Goal: Transaction & Acquisition: Purchase product/service

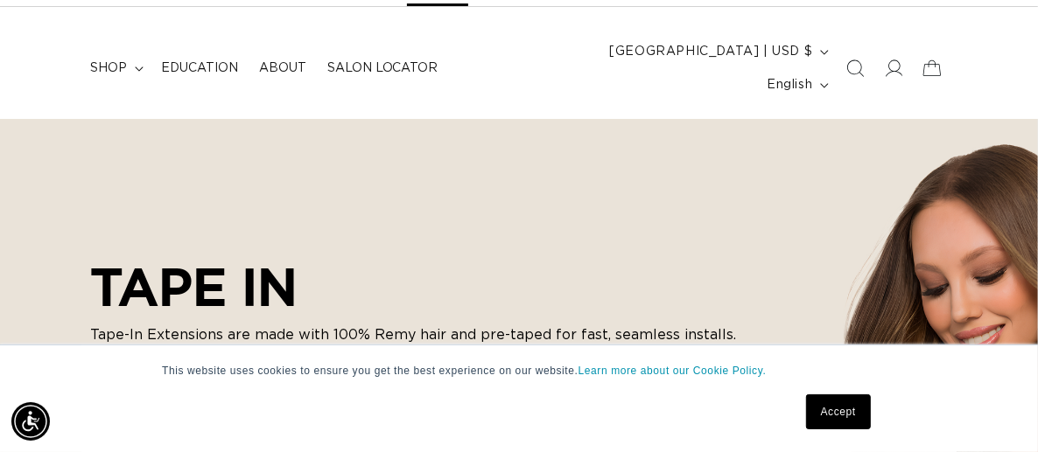
scroll to position [0, 913]
click at [892, 64] on span at bounding box center [893, 68] width 38 height 38
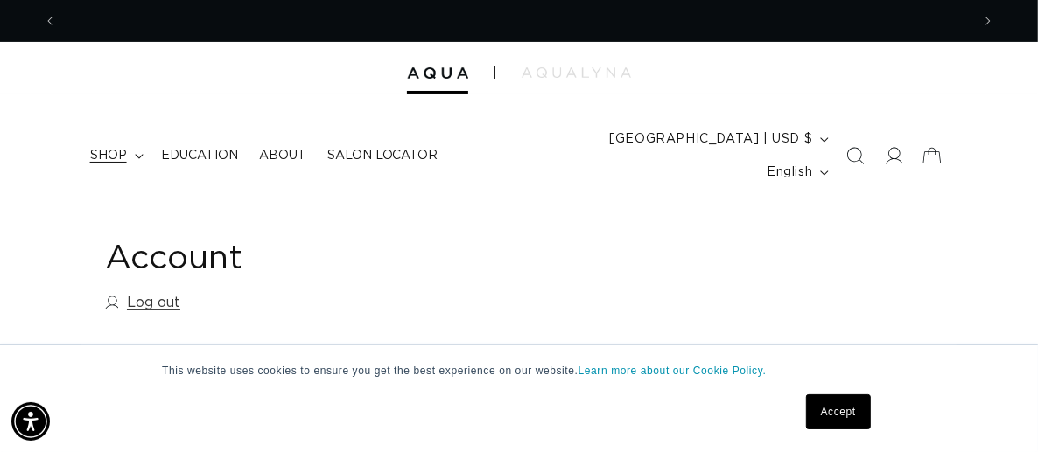
scroll to position [0, 913]
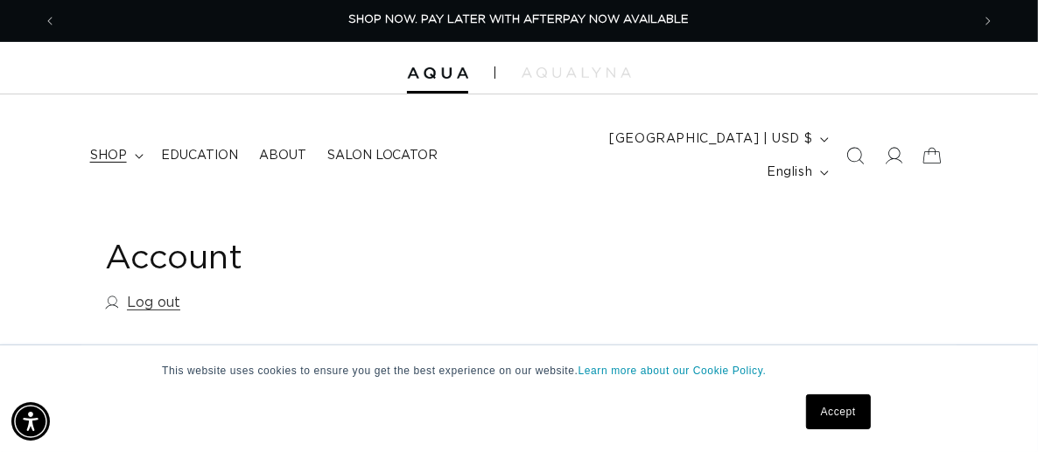
click at [112, 148] on span "shop" at bounding box center [108, 156] width 37 height 16
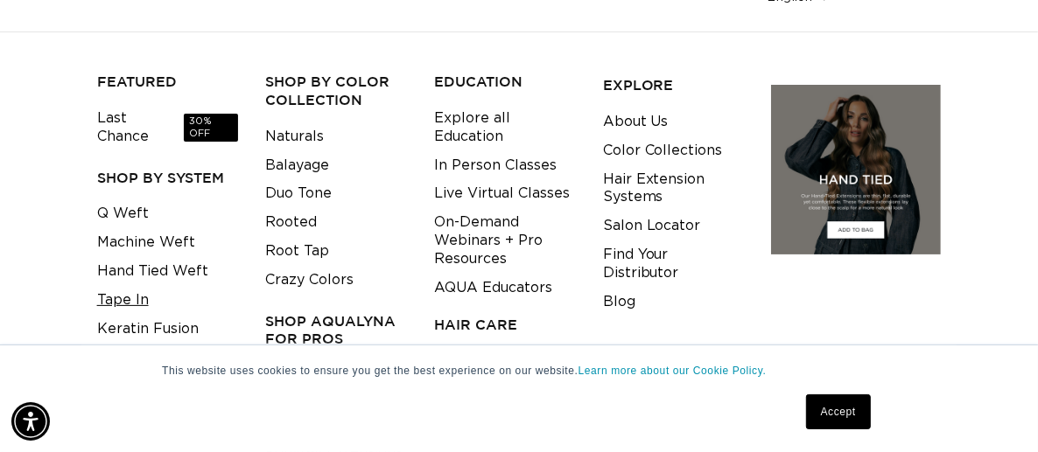
click at [142, 286] on link "Tape In" at bounding box center [123, 300] width 52 height 29
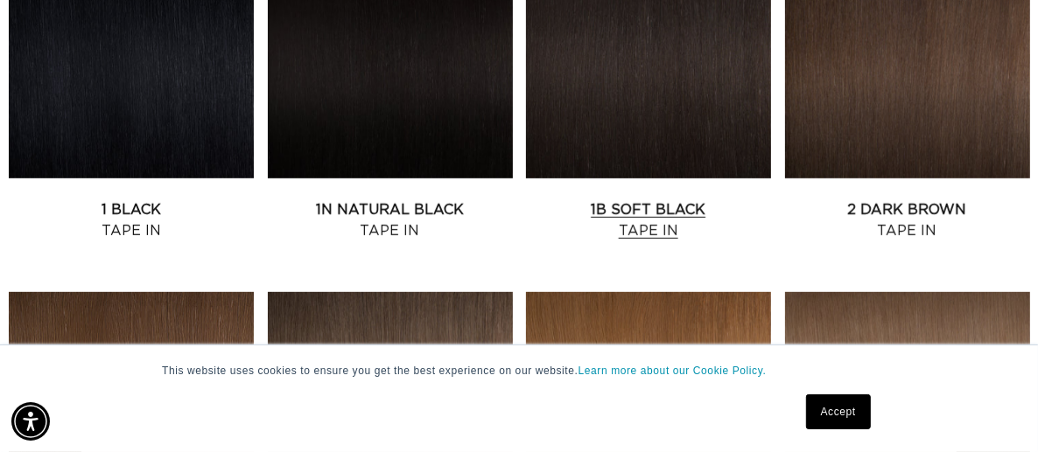
scroll to position [0, 1827]
click at [643, 199] on link "1B Soft Black Tape In" at bounding box center [648, 220] width 245 height 42
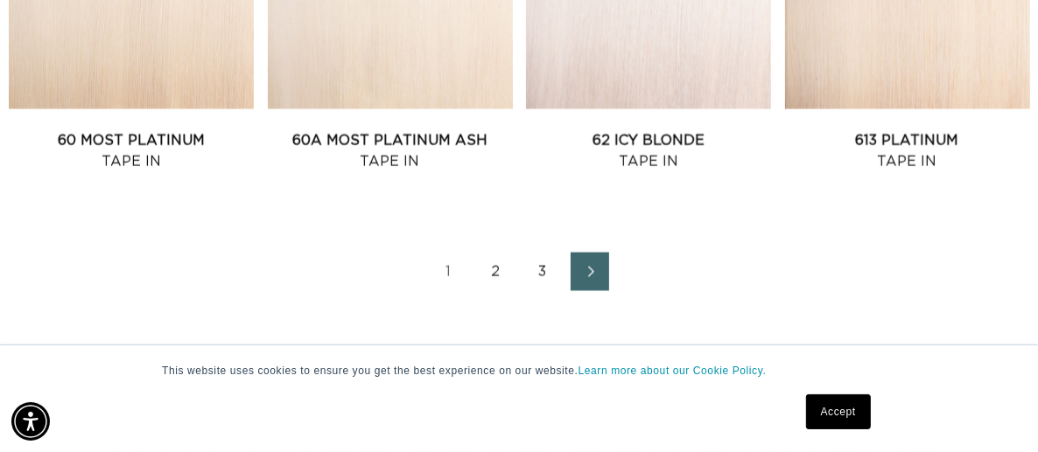
scroll to position [2187, 0]
click at [490, 252] on link "2" at bounding box center [495, 271] width 38 height 38
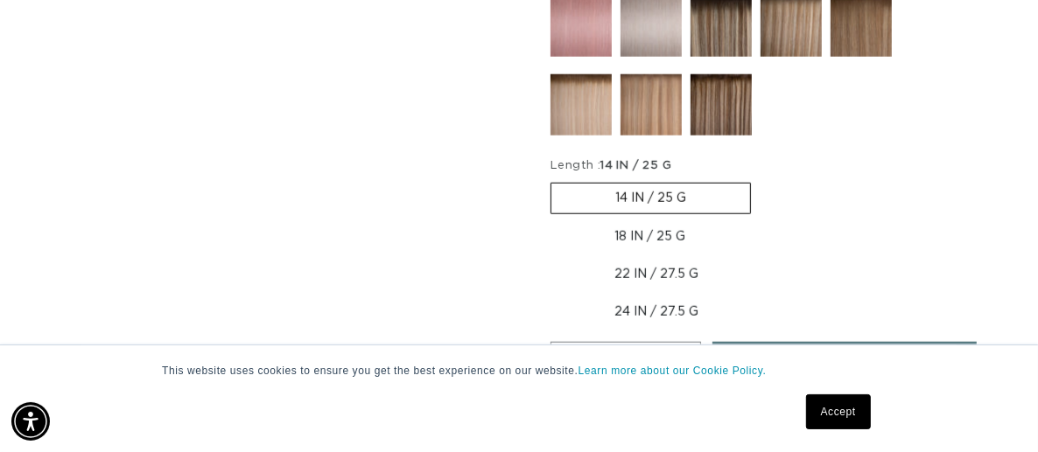
scroll to position [0, 913]
click at [634, 222] on label "18 IN / 25 G Variant sold out or unavailable" at bounding box center [649, 237] width 199 height 30
click at [759, 180] on input "18 IN / 25 G Variant sold out or unavailable" at bounding box center [759, 179] width 1 height 1
radio input "true"
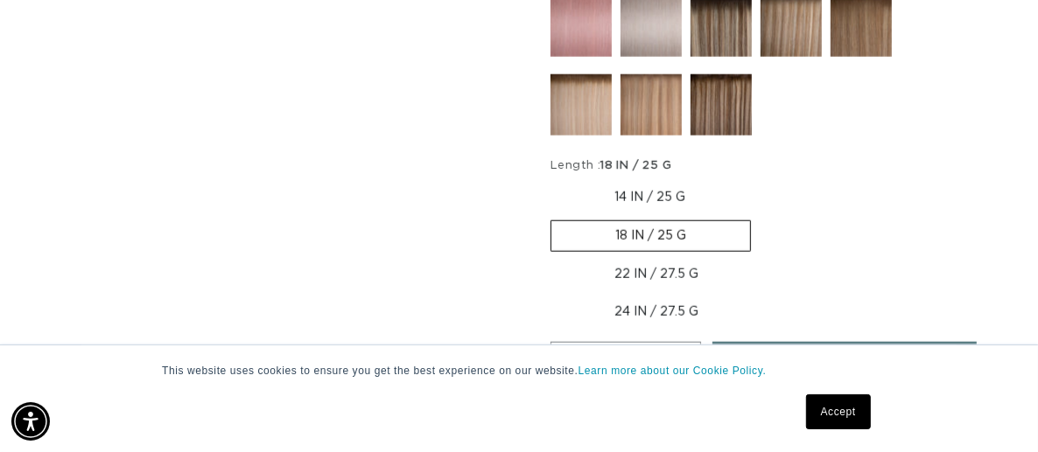
scroll to position [0, 1827]
click at [678, 342] on button "Increase quantity for 1B Soft Black - Tape In" at bounding box center [680, 364] width 39 height 45
type input "2"
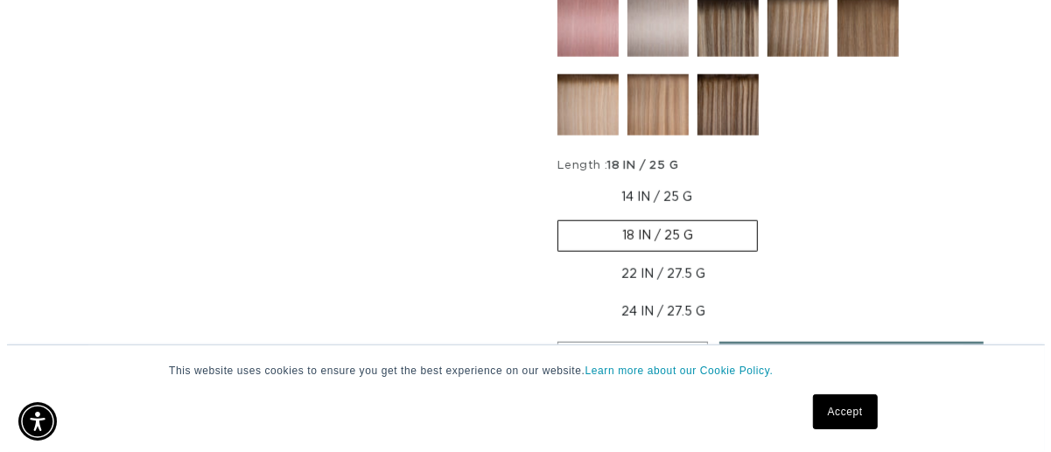
scroll to position [0, 0]
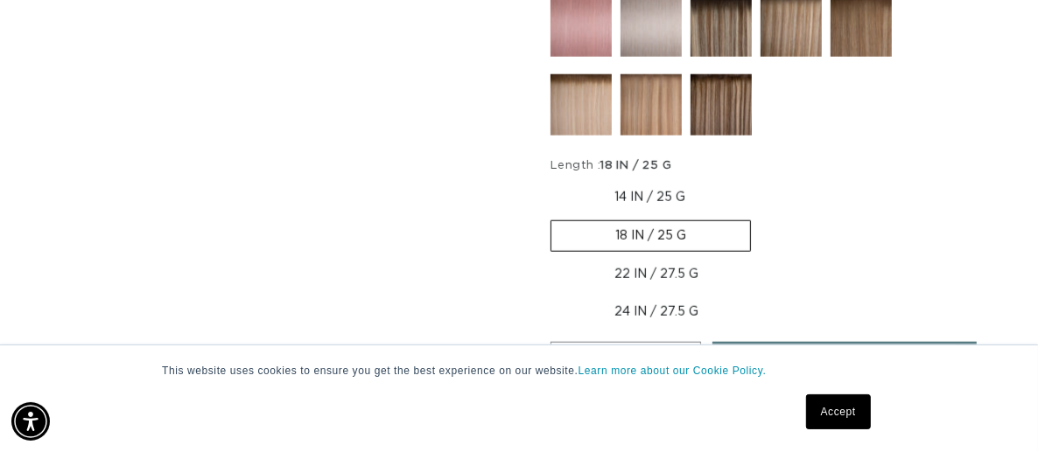
click at [827, 342] on span "Add to cart" at bounding box center [844, 364] width 104 height 45
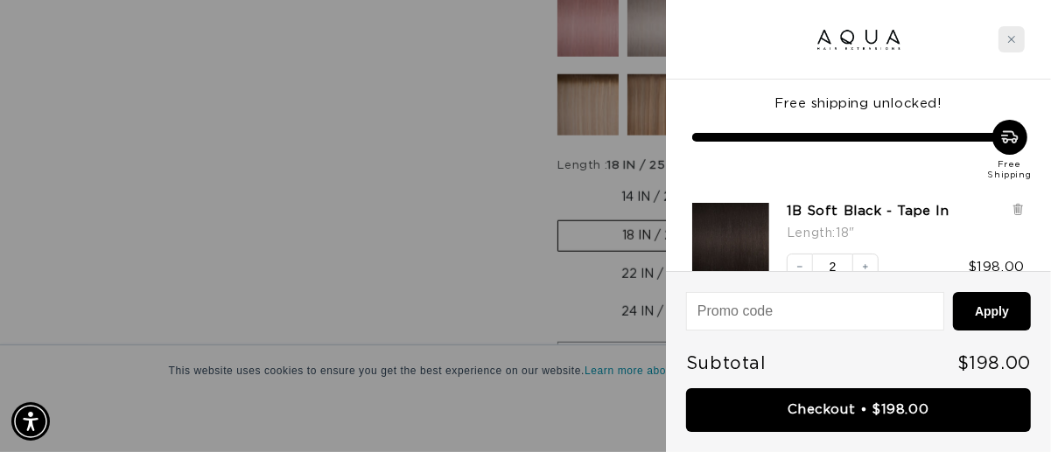
click at [1013, 31] on div "Close cart" at bounding box center [1011, 39] width 26 height 26
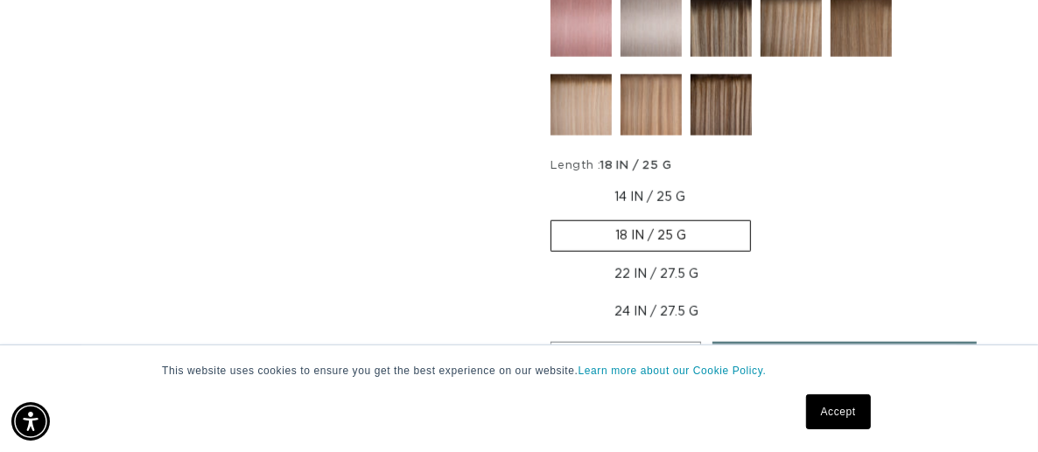
scroll to position [0, 1827]
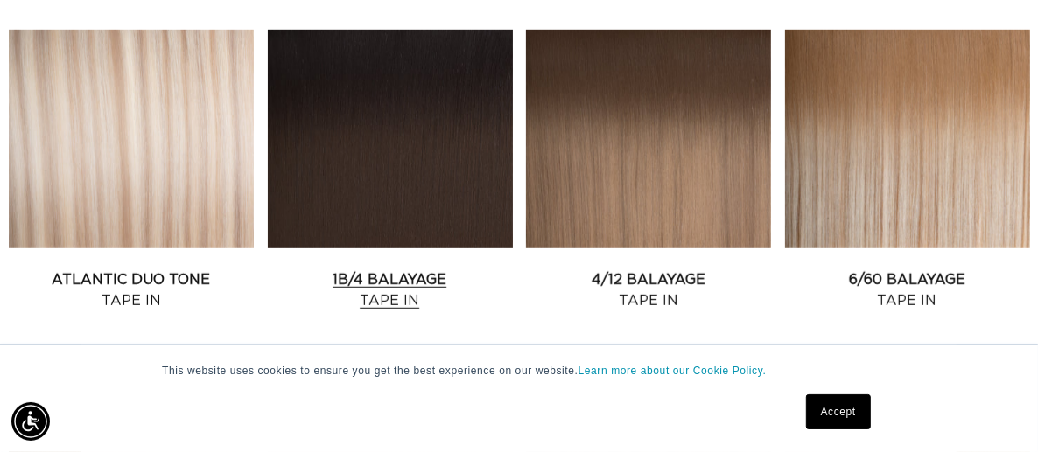
scroll to position [0, 1827]
click at [412, 269] on link "1B/4 Balayage Tape In" at bounding box center [390, 290] width 245 height 42
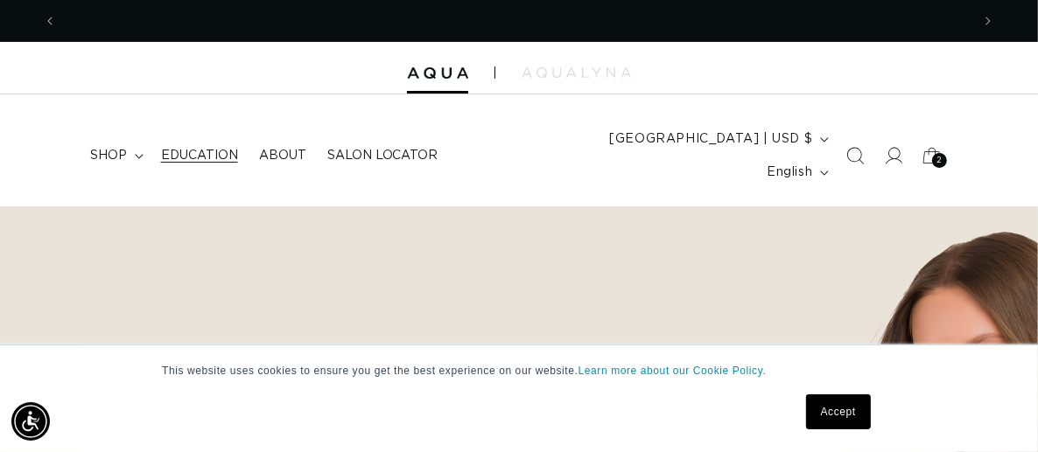
scroll to position [0, 913]
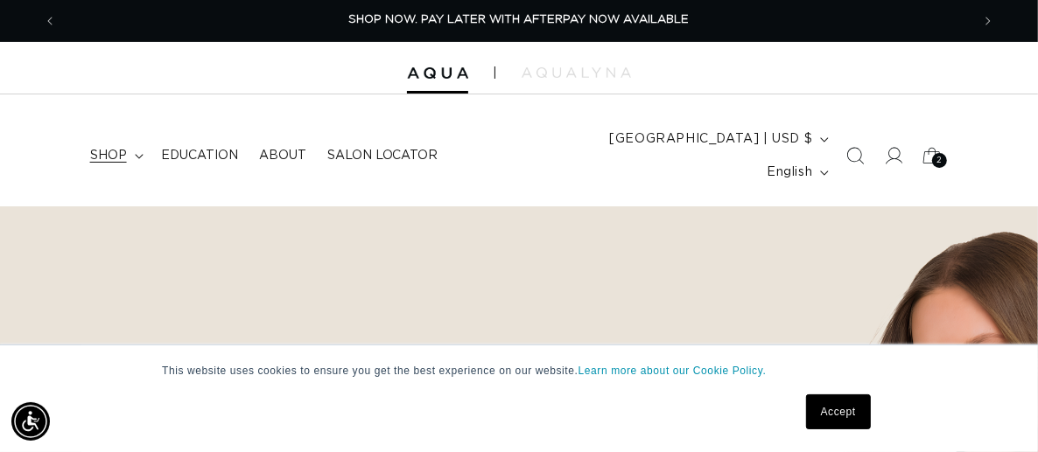
click at [132, 141] on summary "shop" at bounding box center [115, 155] width 71 height 37
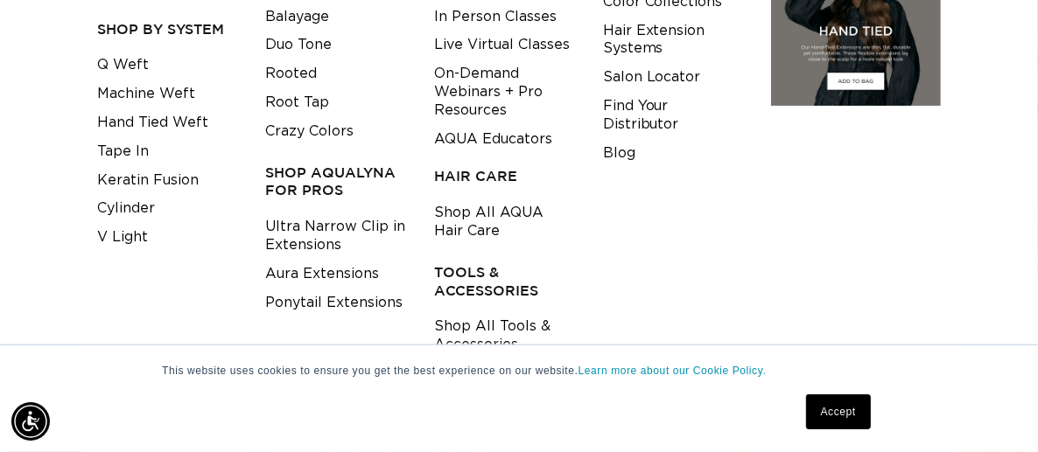
scroll to position [350, 0]
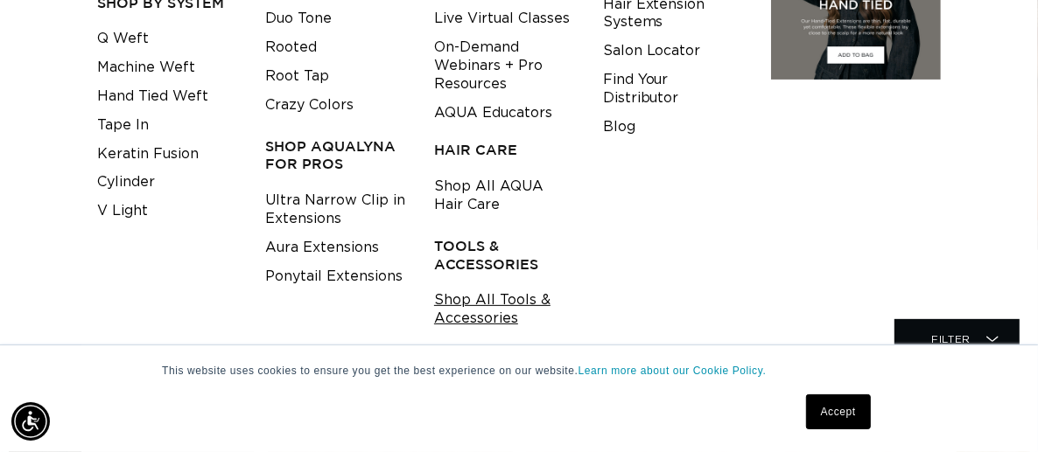
click at [490, 290] on link "Shop All Tools & Accessories" at bounding box center [505, 309] width 142 height 47
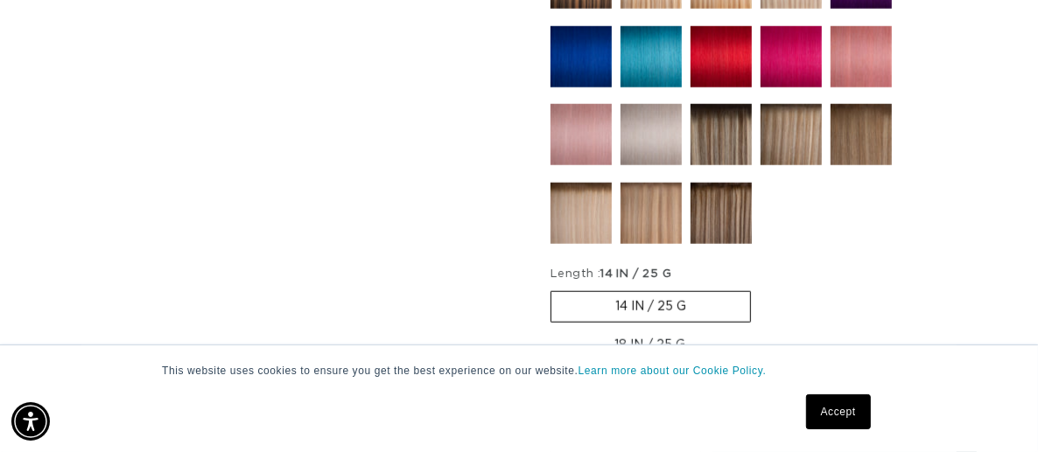
scroll to position [1137, 0]
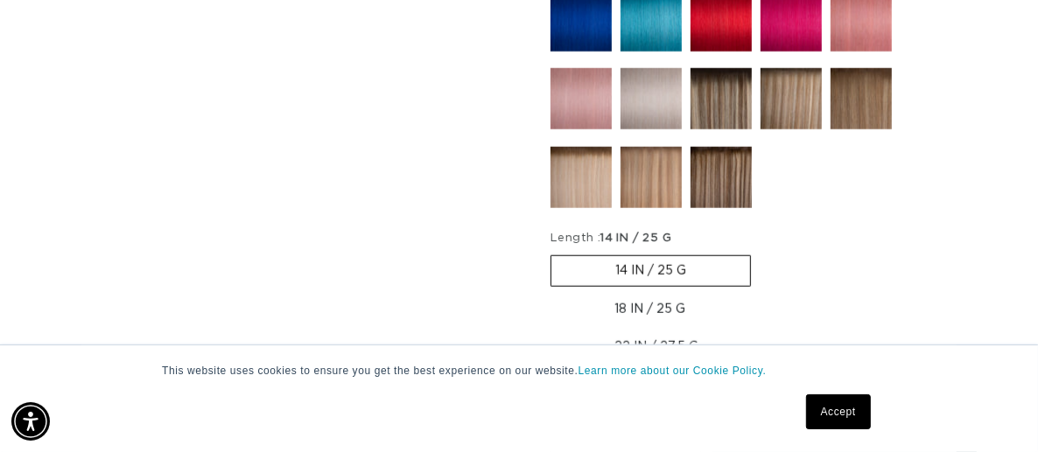
click at [626, 295] on label "18 IN / 25 G Variant sold out or unavailable" at bounding box center [649, 310] width 199 height 30
click at [759, 253] on input "18 IN / 25 G Variant sold out or unavailable" at bounding box center [759, 252] width 1 height 1
radio input "true"
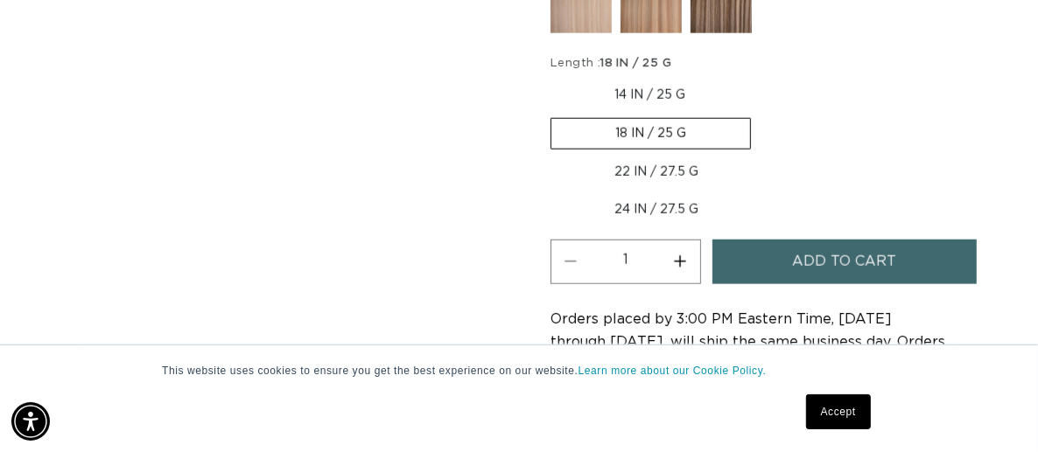
click at [676, 240] on button "Increase quantity for 1B/4 Balayage - Tape In" at bounding box center [680, 262] width 39 height 45
type input "2"
click at [809, 240] on span "Add to cart" at bounding box center [844, 262] width 104 height 45
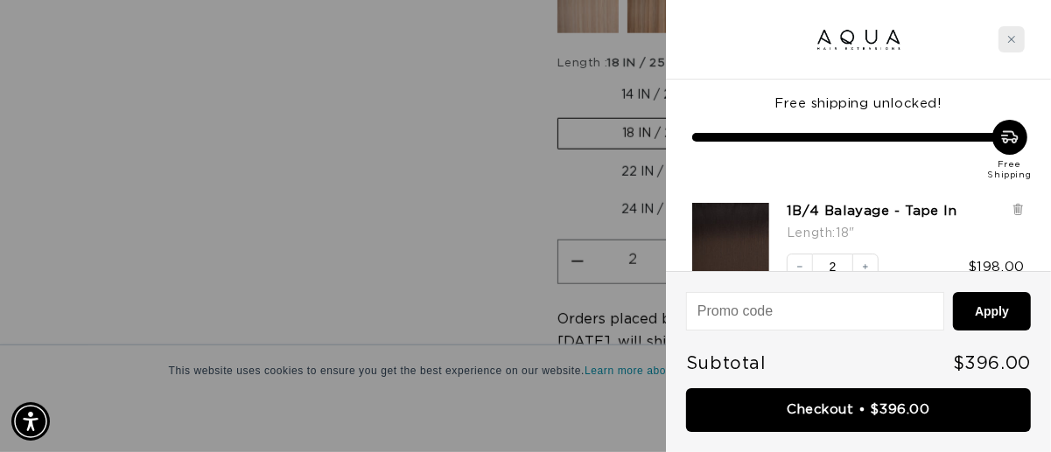
click at [1011, 42] on icon "Close cart" at bounding box center [1011, 39] width 9 height 9
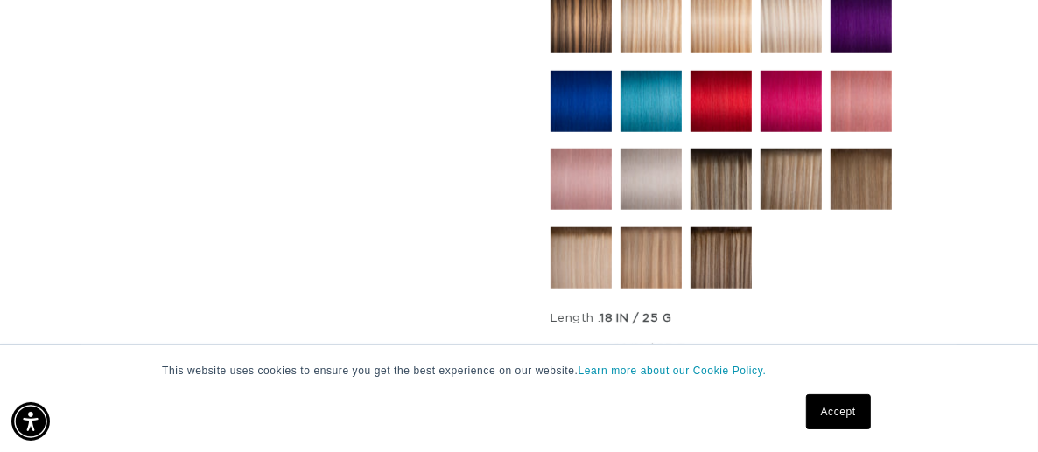
scroll to position [1050, 0]
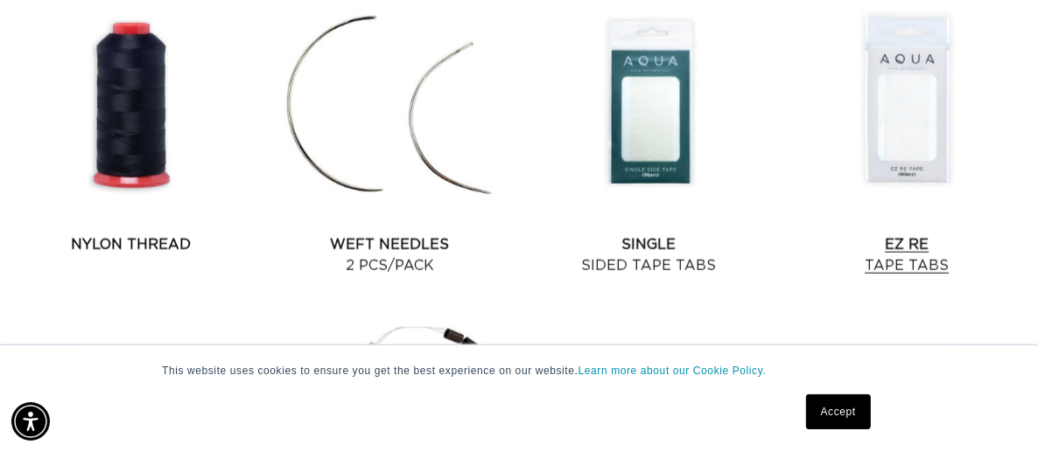
click at [912, 236] on link "EZ Re Tape Tabs" at bounding box center [907, 255] width 245 height 42
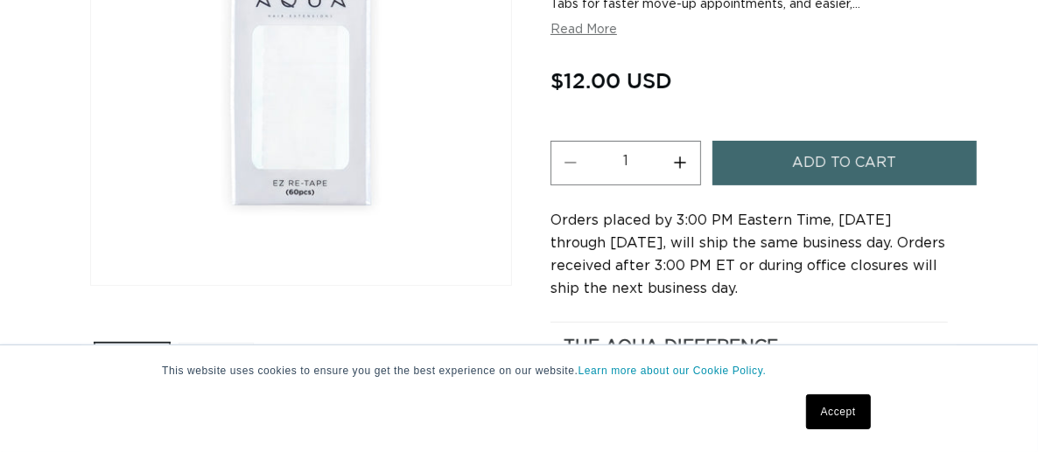
scroll to position [437, 0]
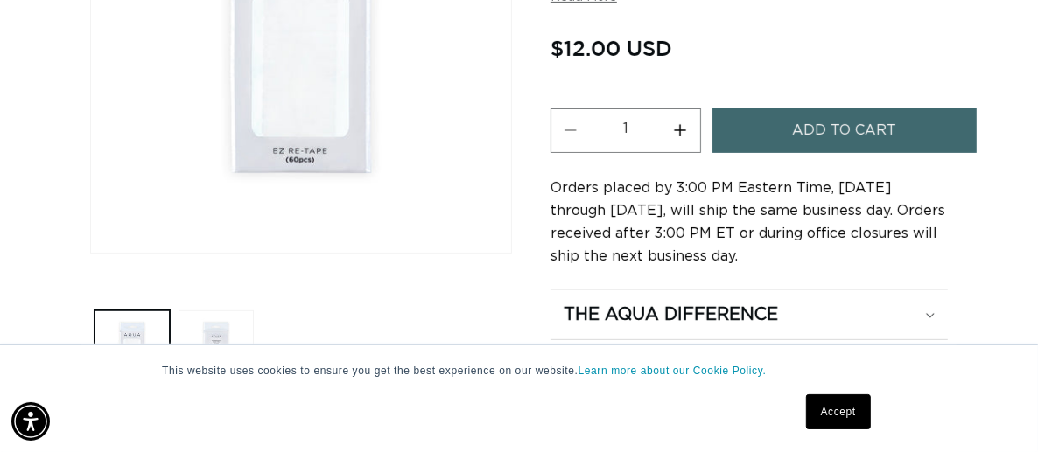
click at [687, 108] on button "Increase quantity for EZ Re-Tape Tabs" at bounding box center [680, 130] width 39 height 45
type input "3"
click at [885, 108] on span "Add to cart" at bounding box center [844, 130] width 104 height 45
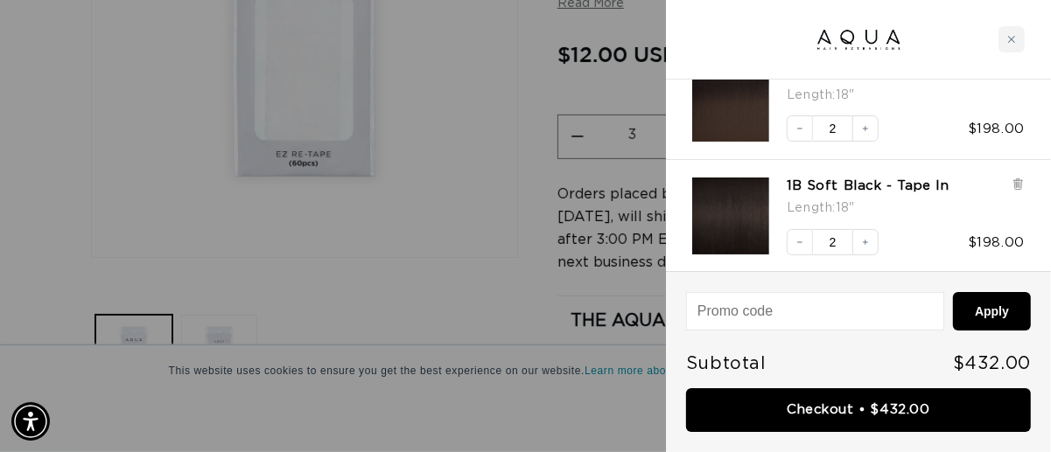
scroll to position [0, 0]
click at [1013, 44] on div "Close cart" at bounding box center [1011, 39] width 26 height 26
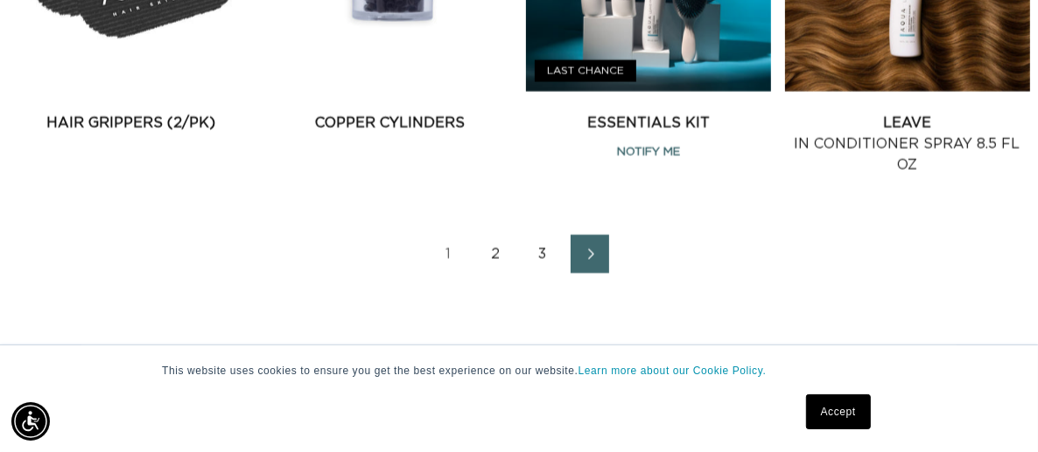
scroll to position [0, 1827]
click at [541, 234] on link "3" at bounding box center [542, 253] width 38 height 38
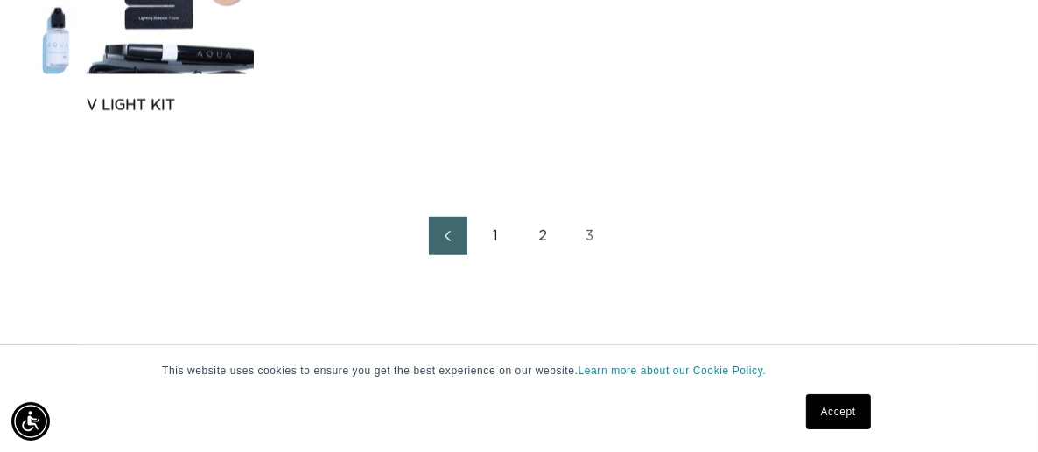
scroll to position [0, 913]
click at [484, 217] on link "1" at bounding box center [495, 236] width 38 height 38
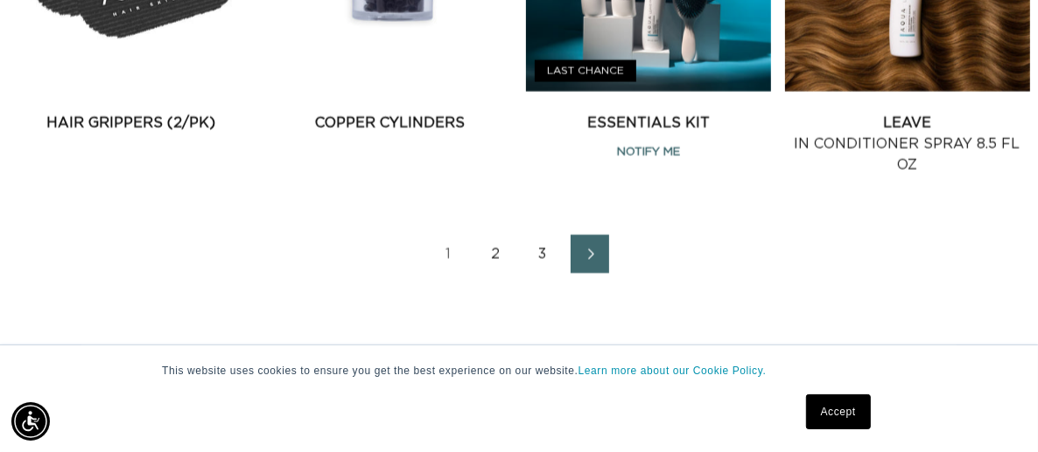
scroll to position [0, 1827]
click at [490, 234] on link "2" at bounding box center [495, 253] width 38 height 38
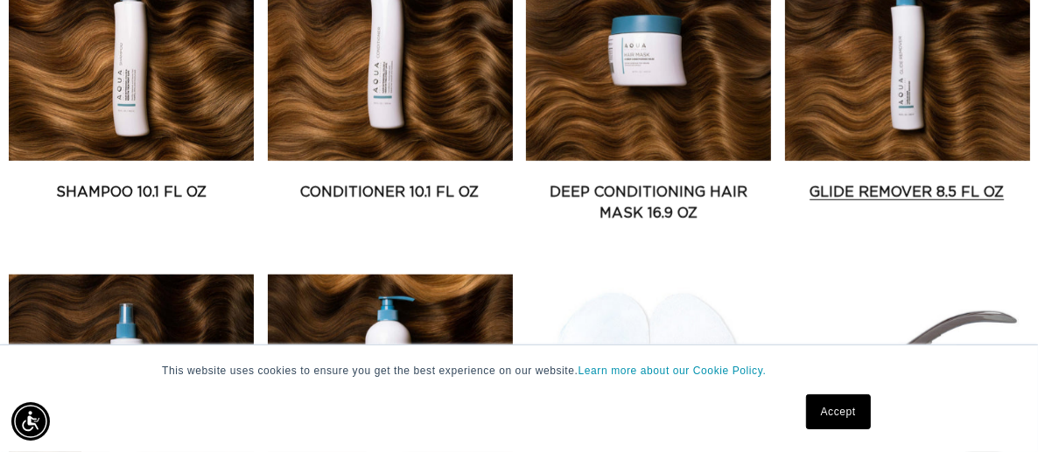
click at [878, 182] on link "Glide Remover 8.5 fl oz" at bounding box center [907, 192] width 245 height 21
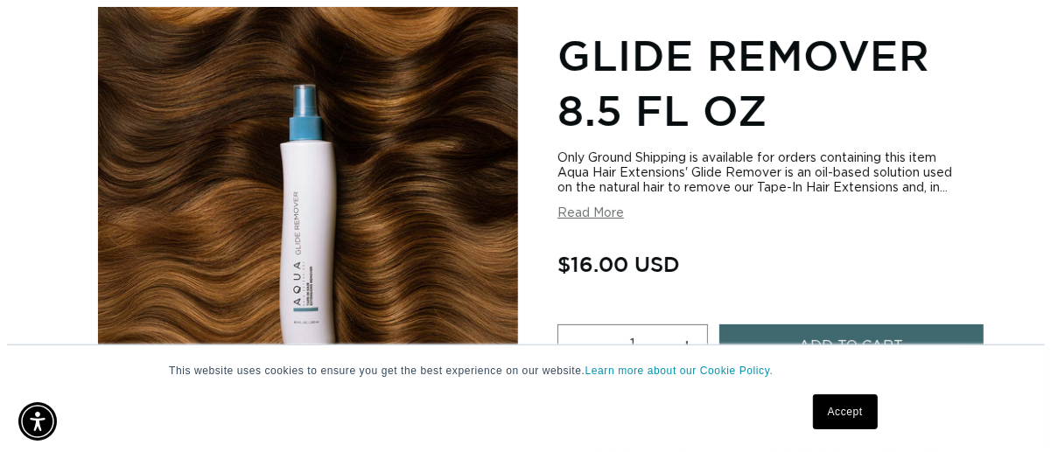
scroll to position [437, 0]
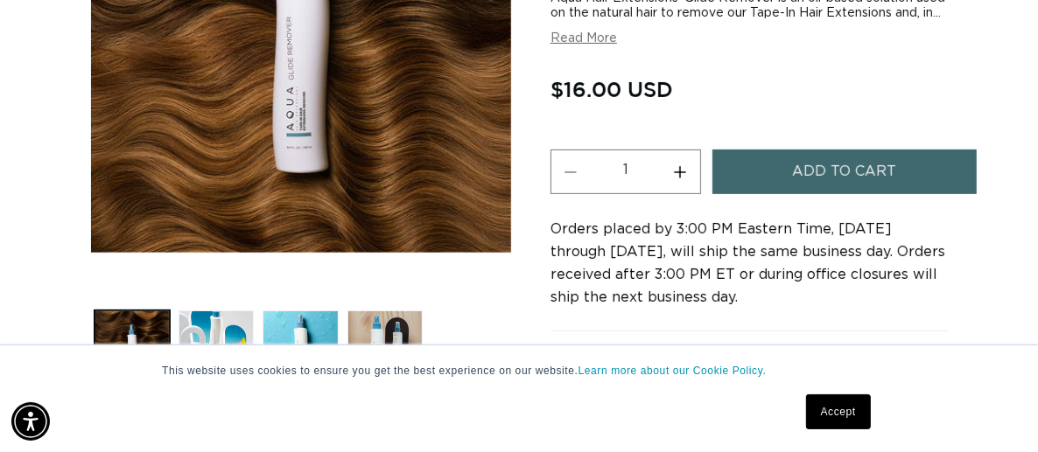
click at [862, 166] on span "Add to cart" at bounding box center [844, 172] width 104 height 45
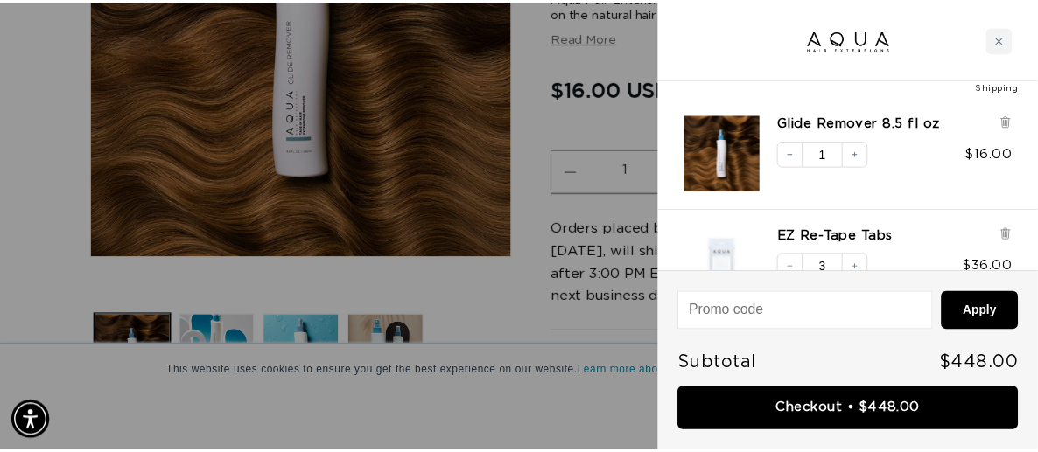
scroll to position [0, 0]
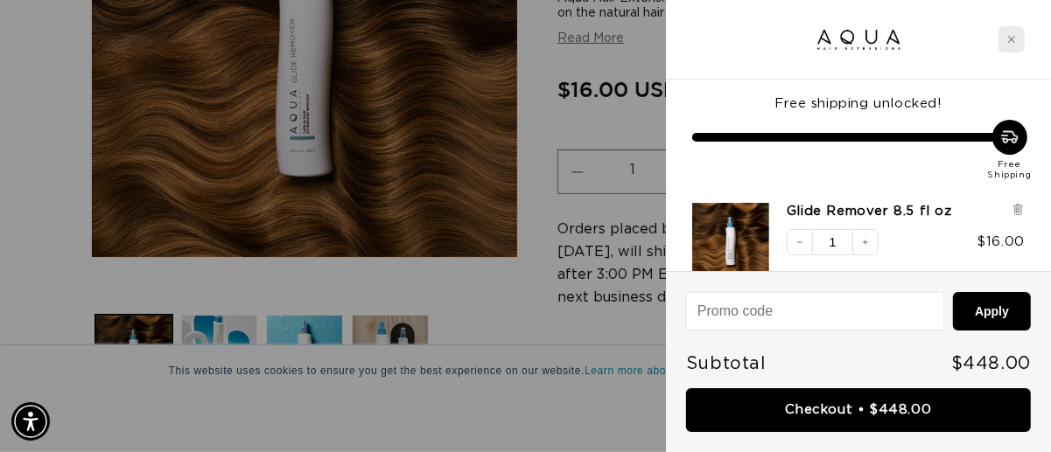
click at [1016, 44] on div "Close cart" at bounding box center [1011, 39] width 26 height 26
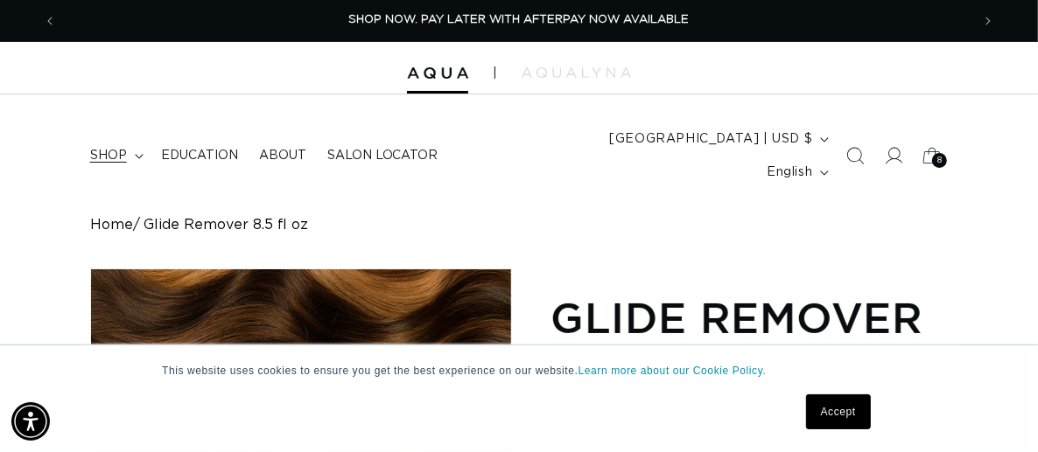
click at [122, 148] on span "shop" at bounding box center [108, 156] width 37 height 16
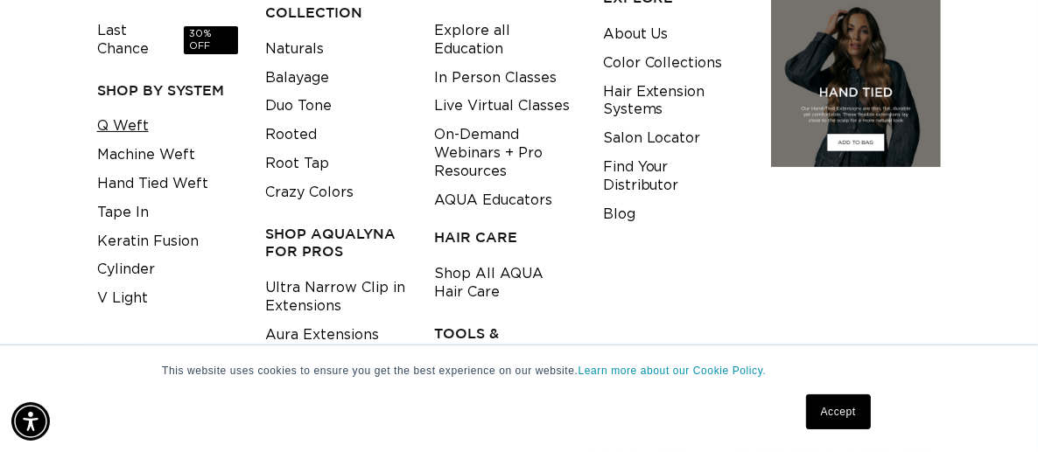
click at [143, 112] on link "Q Weft" at bounding box center [123, 126] width 52 height 29
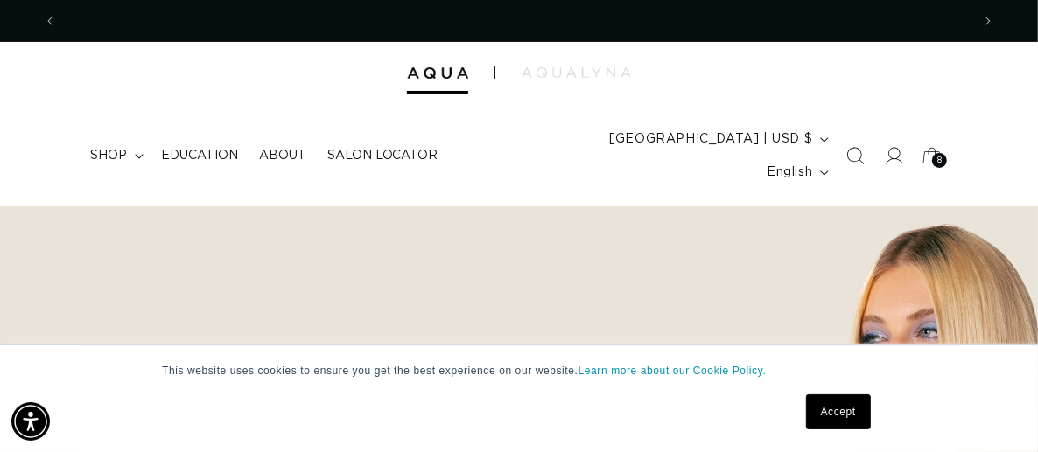
scroll to position [0, 1827]
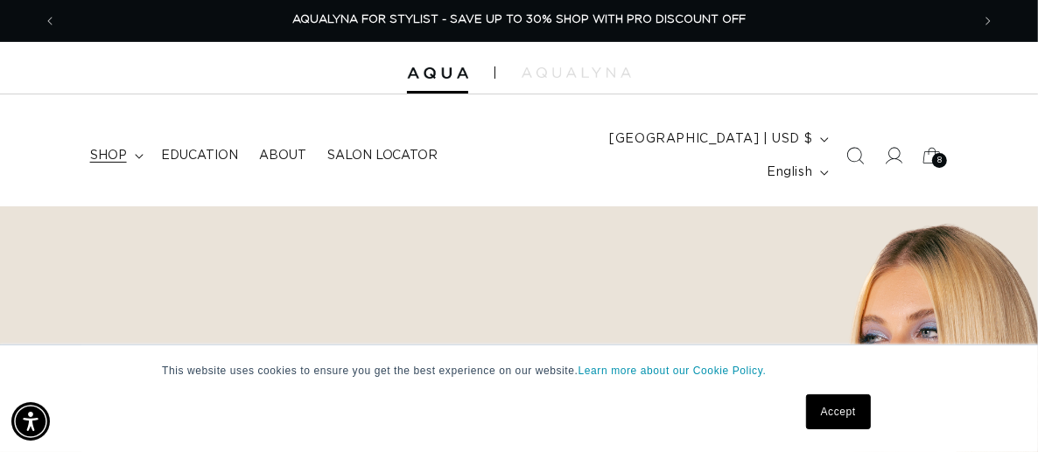
click at [122, 148] on span "shop" at bounding box center [108, 156] width 37 height 16
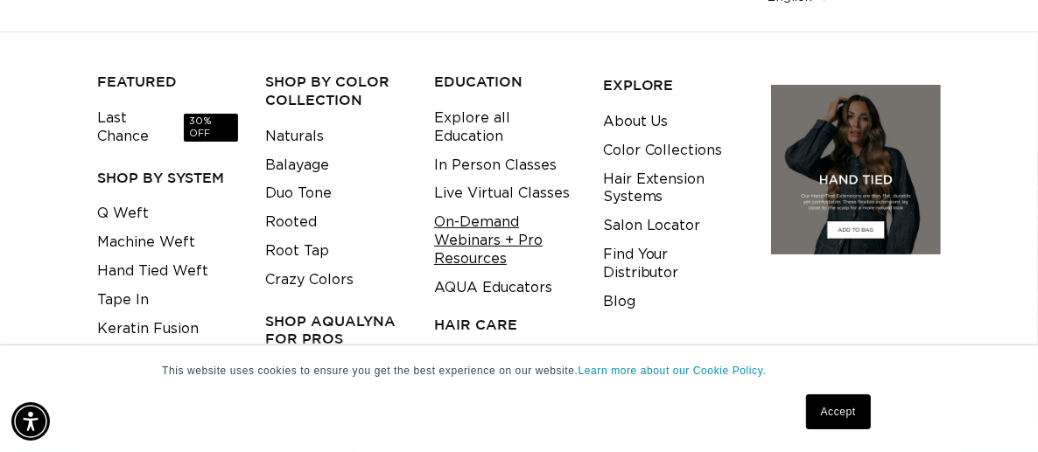
scroll to position [0, 913]
click at [314, 266] on link "Crazy Colors" at bounding box center [309, 280] width 88 height 29
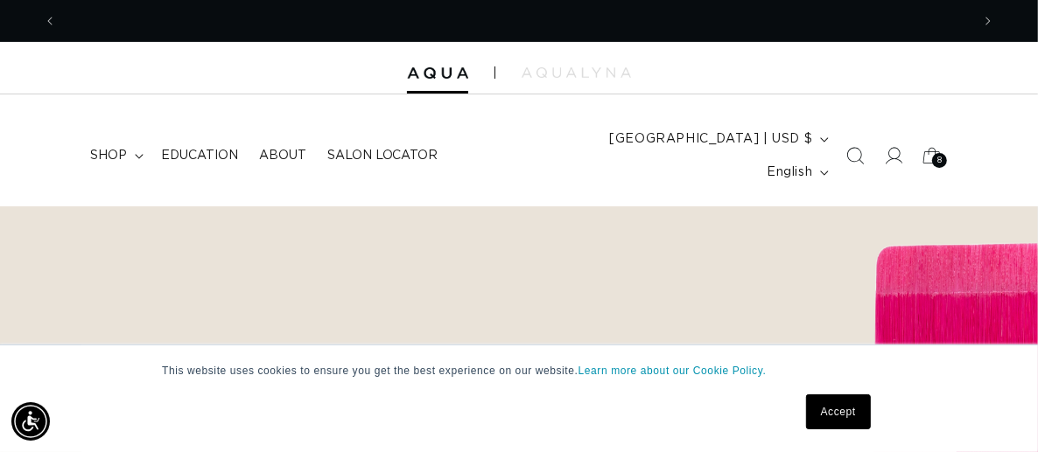
scroll to position [0, 1827]
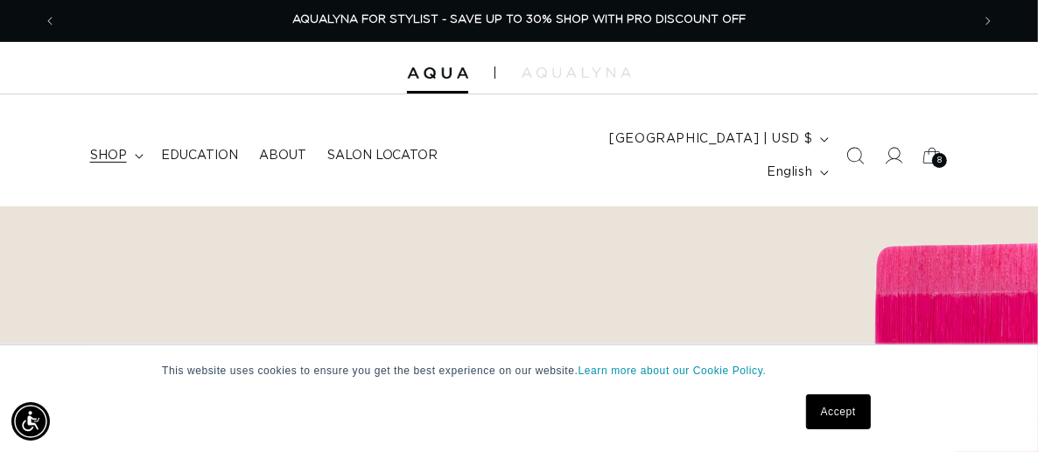
click at [118, 148] on span "shop" at bounding box center [108, 156] width 37 height 16
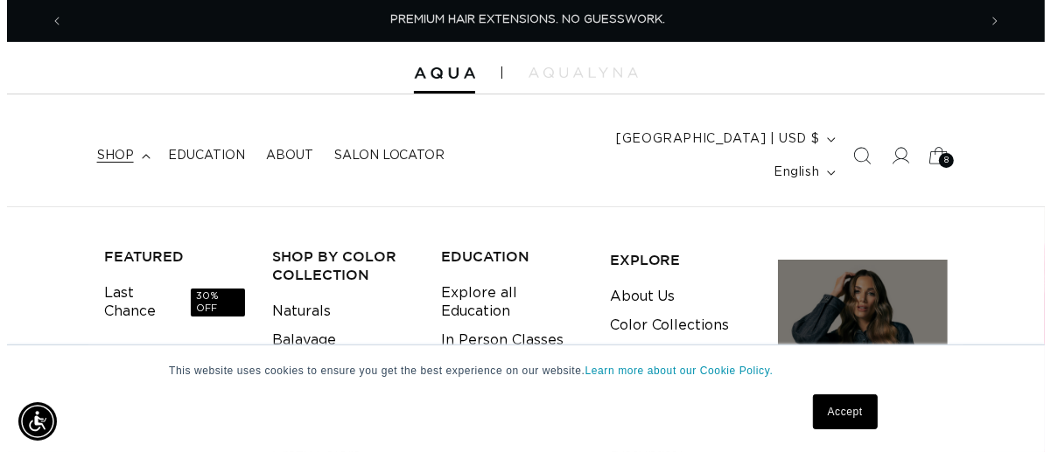
scroll to position [0, 913]
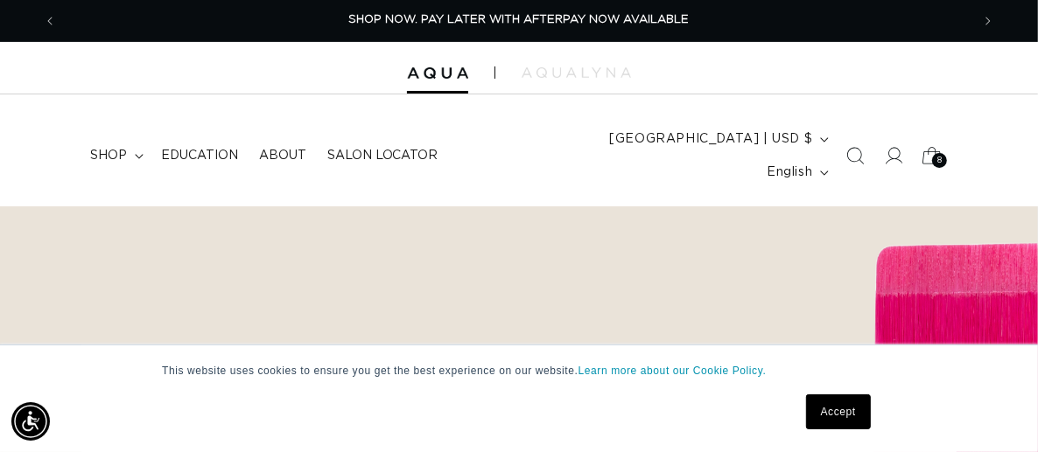
click at [930, 144] on icon at bounding box center [932, 156] width 41 height 41
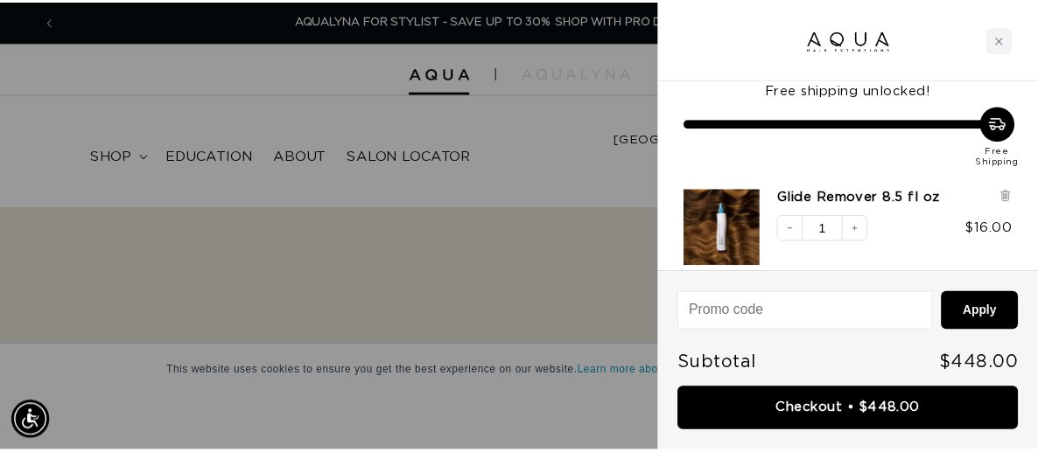
scroll to position [0, 0]
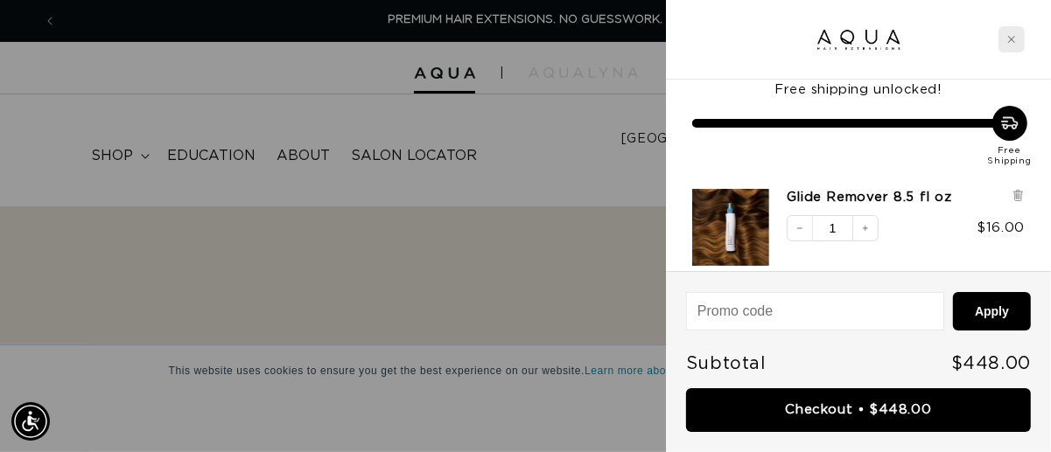
click at [1009, 45] on div "Close cart" at bounding box center [1011, 39] width 26 height 26
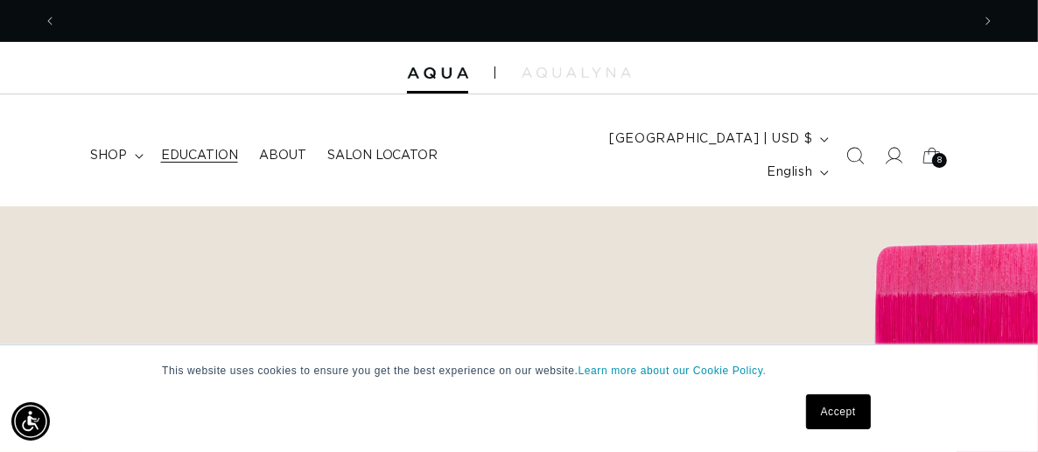
scroll to position [0, 913]
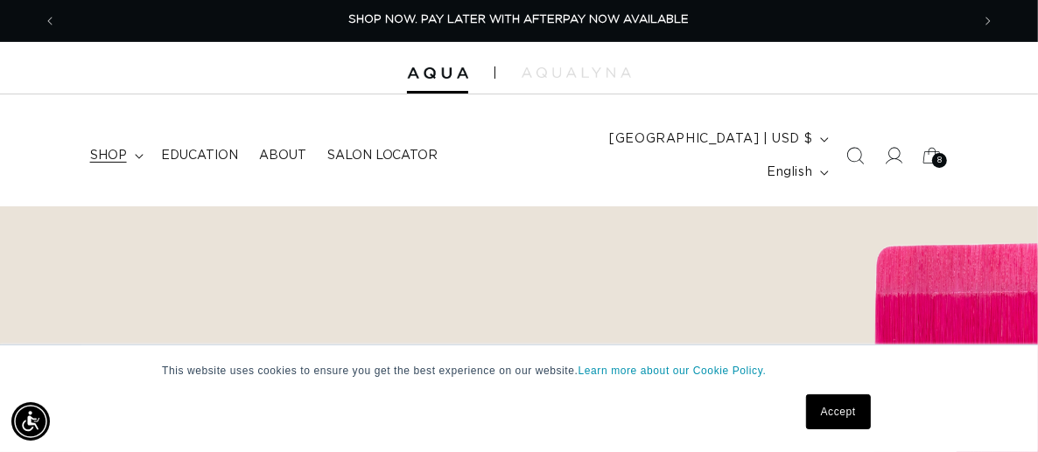
click at [127, 148] on span "shop" at bounding box center [108, 156] width 37 height 16
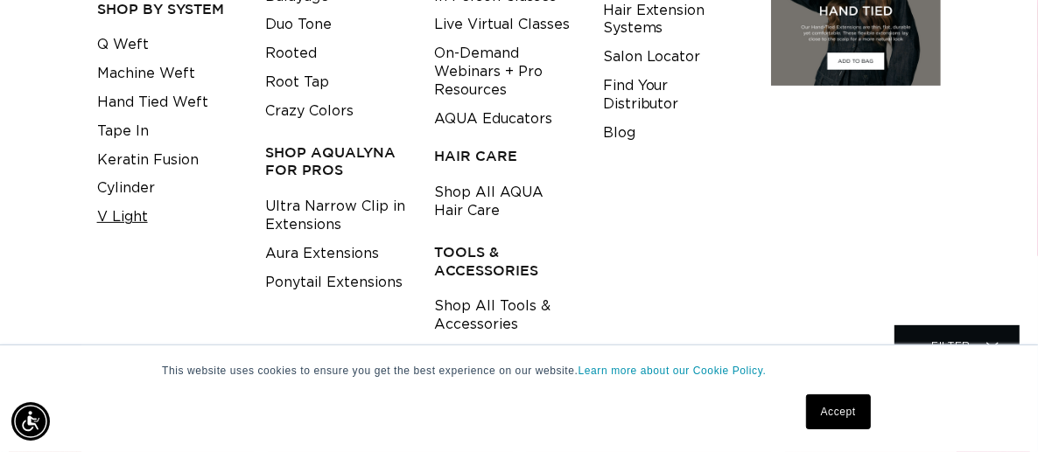
scroll to position [262, 0]
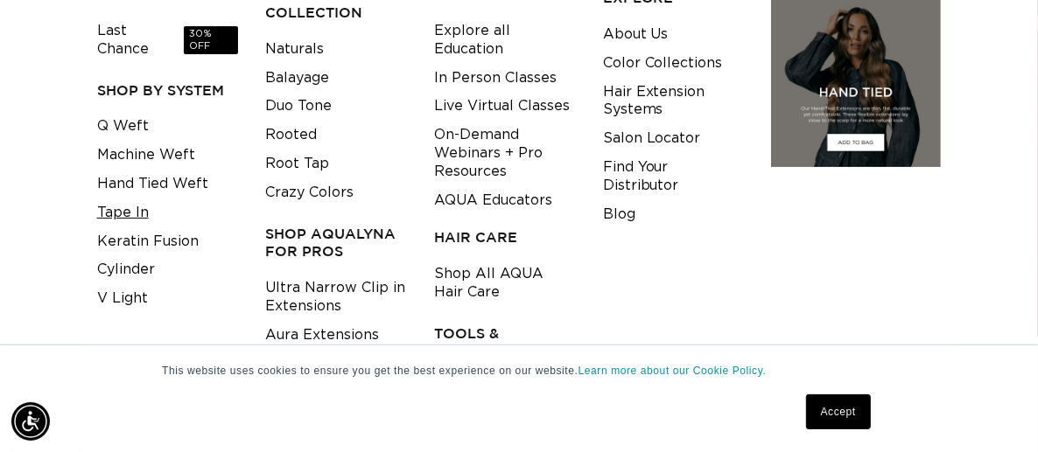
click at [131, 199] on link "Tape In" at bounding box center [123, 213] width 52 height 29
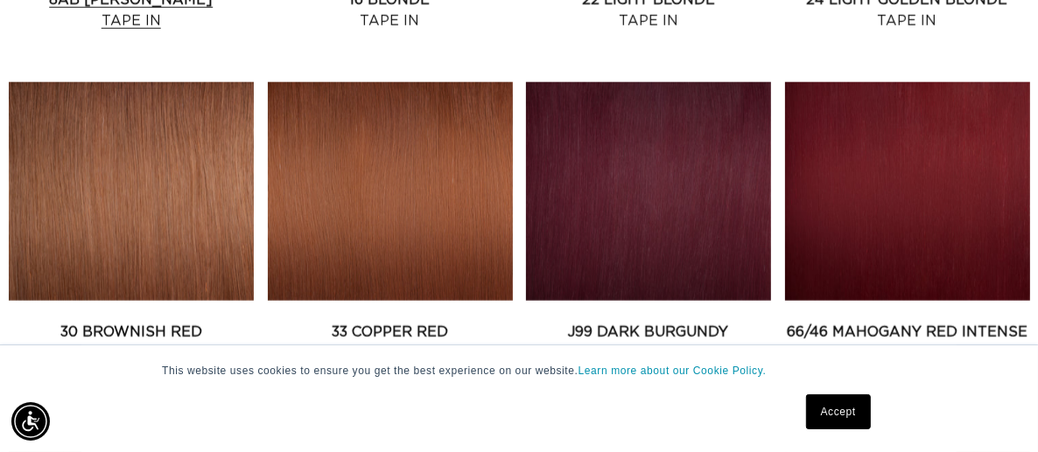
scroll to position [0, 1827]
